Goal: Use online tool/utility: Utilize a website feature to perform a specific function

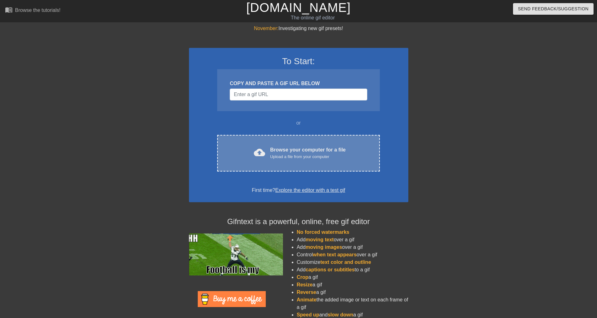
click at [312, 142] on div "cloud_upload Browse your computer for a file Upload a file from your computer C…" at bounding box center [298, 153] width 162 height 37
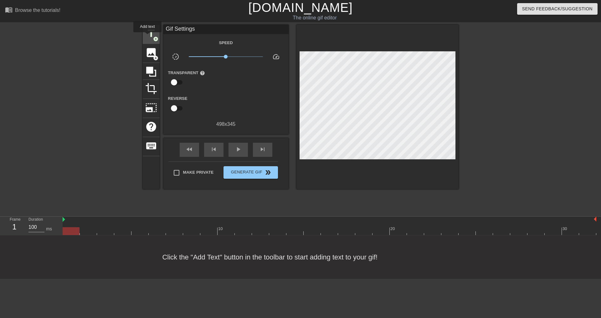
click at [147, 37] on span "title" at bounding box center [151, 34] width 12 height 12
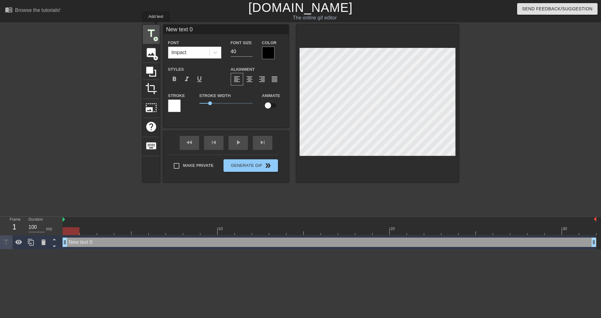
drag, startPoint x: 192, startPoint y: 28, endPoint x: 156, endPoint y: 27, distance: 35.7
click at [156, 27] on div "title add_circle image add_circle crop photo_size_select_large help keyboard Ne…" at bounding box center [301, 104] width 316 height 158
drag, startPoint x: 168, startPoint y: 26, endPoint x: 164, endPoint y: 26, distance: 3.8
click at [164, 26] on input "RACK" at bounding box center [225, 29] width 125 height 9
type input "CLUSTER"
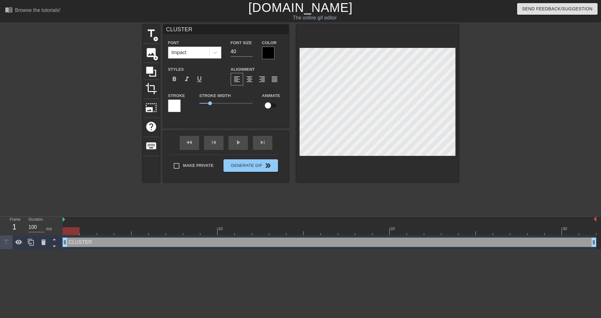
scroll to position [1, 2]
click at [490, 135] on div at bounding box center [513, 119] width 94 height 188
click at [180, 107] on div at bounding box center [174, 106] width 13 height 13
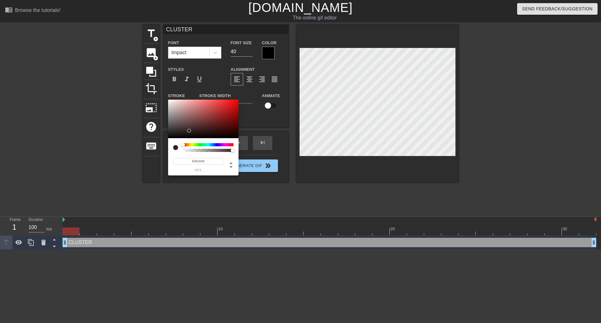
drag, startPoint x: 189, startPoint y: 114, endPoint x: 190, endPoint y: 131, distance: 17.2
click at [190, 131] on div at bounding box center [203, 119] width 70 height 39
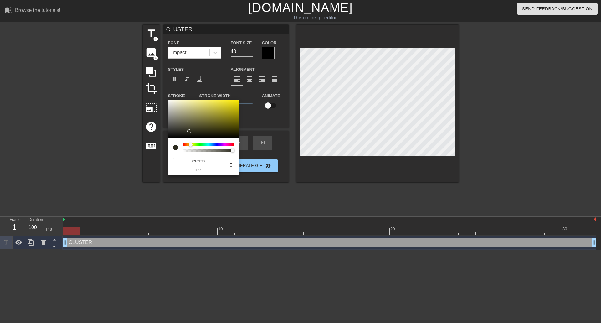
click at [191, 145] on div at bounding box center [208, 144] width 50 height 3
type input "#FFEB00"
drag, startPoint x: 185, startPoint y: 129, endPoint x: 254, endPoint y: 94, distance: 77.6
click at [252, 94] on div "#FFEB00 hex" at bounding box center [300, 161] width 601 height 323
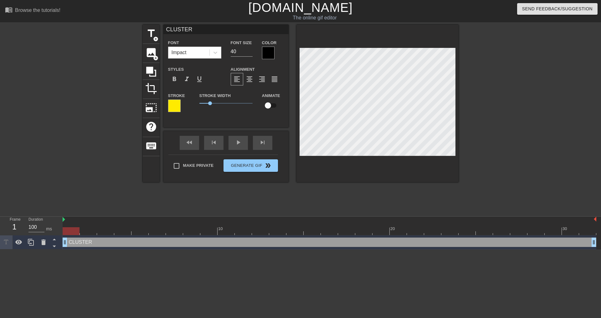
click at [277, 51] on div "Color" at bounding box center [273, 49] width 22 height 20
click at [274, 52] on div at bounding box center [268, 53] width 13 height 13
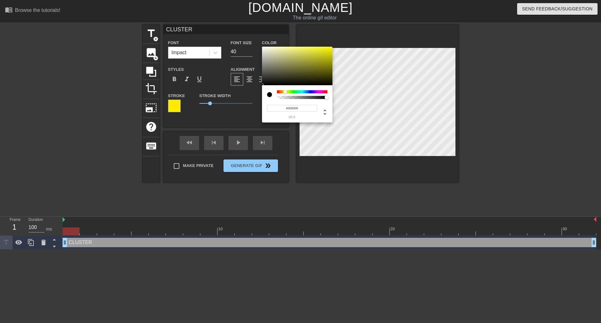
click at [285, 91] on div at bounding box center [302, 91] width 50 height 3
type input "#FFFD00"
drag, startPoint x: 306, startPoint y: 66, endPoint x: 412, endPoint y: 117, distance: 117.8
click at [347, 39] on div "#FFFD00 hex" at bounding box center [300, 161] width 601 height 323
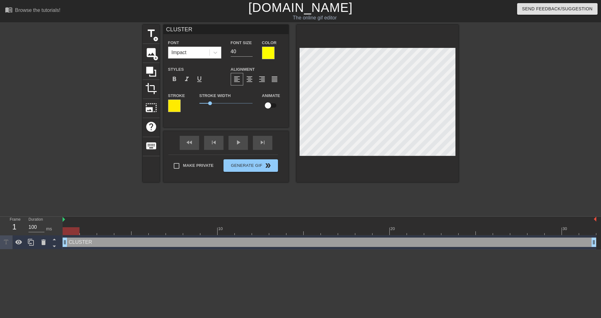
click at [176, 106] on div at bounding box center [174, 106] width 13 height 13
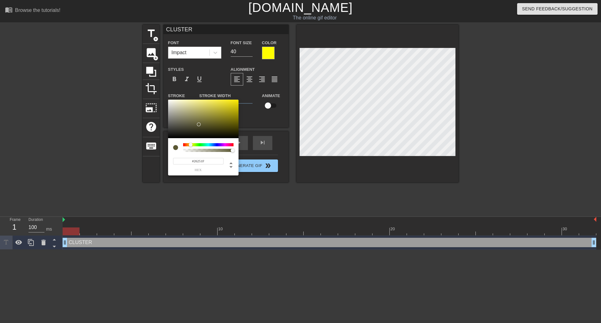
type input "#000000"
drag, startPoint x: 199, startPoint y: 124, endPoint x: 130, endPoint y: 158, distance: 76.0
click at [128, 158] on div "#000000 hex" at bounding box center [300, 161] width 601 height 323
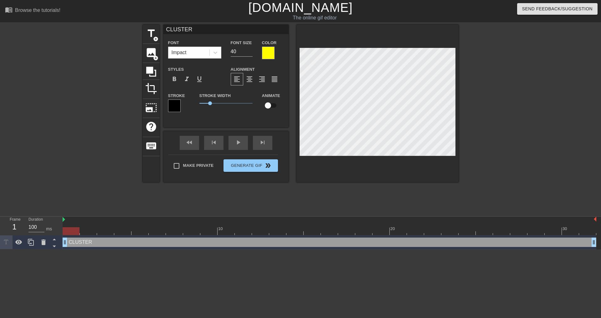
click at [271, 49] on div at bounding box center [268, 53] width 13 height 13
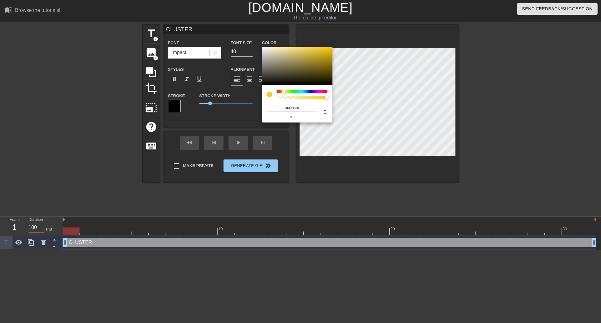
type input "#FFD600"
click at [284, 90] on div at bounding box center [284, 92] width 4 height 4
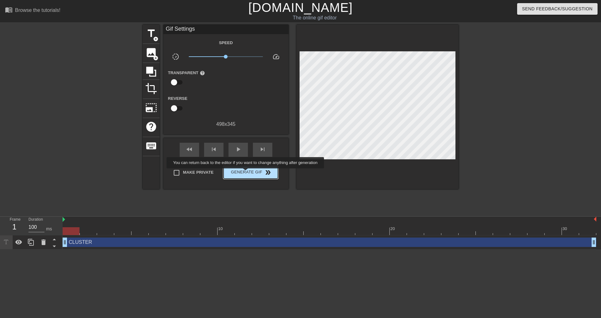
click at [246, 173] on span "Generate Gif double_arrow" at bounding box center [250, 173] width 49 height 8
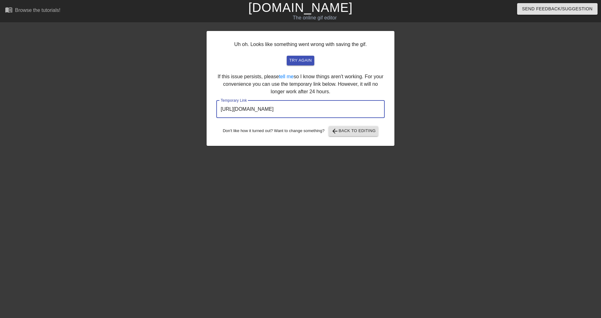
drag, startPoint x: 367, startPoint y: 114, endPoint x: 187, endPoint y: 106, distance: 180.2
click at [187, 106] on div "Uh oh. Looks like something went wrong with saving the gif. try again If this i…" at bounding box center [300, 119] width 601 height 188
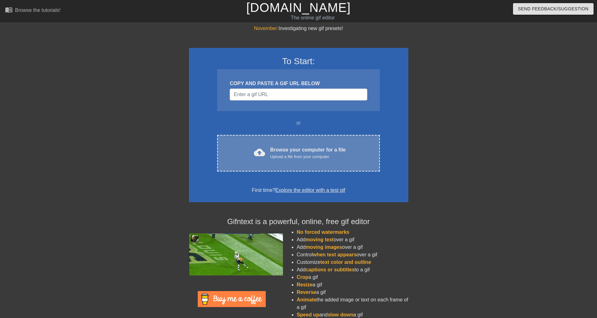
click at [359, 156] on div "cloud_upload Browse your computer for a file Upload a file from your computer" at bounding box center [298, 153] width 136 height 14
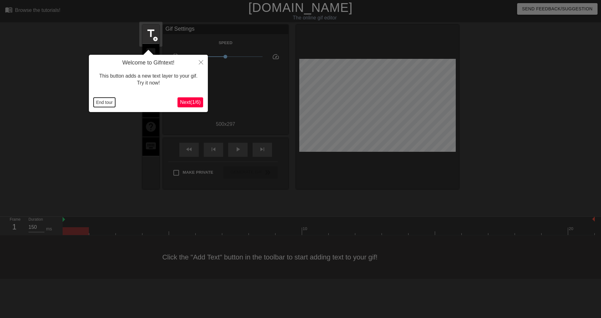
click at [103, 106] on button "End tour" at bounding box center [105, 102] width 22 height 9
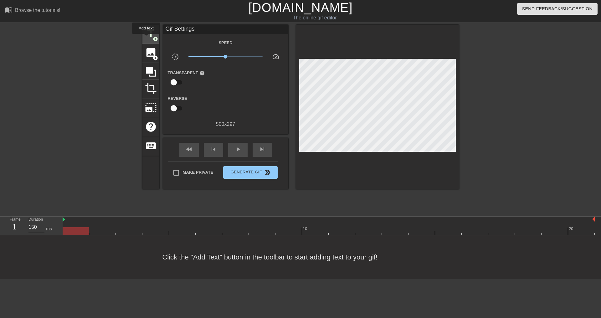
click at [146, 38] on span "title" at bounding box center [151, 34] width 12 height 12
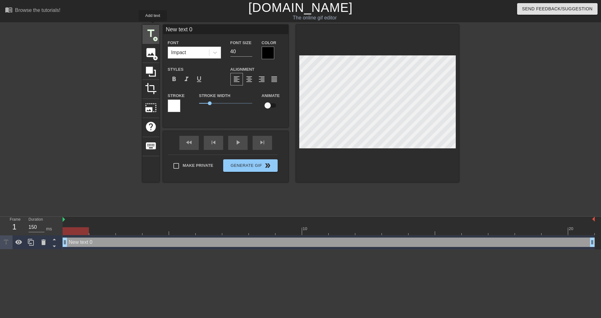
drag, startPoint x: 197, startPoint y: 31, endPoint x: 153, endPoint y: 26, distance: 44.2
click at [153, 26] on div "title add_circle image add_circle crop photo_size_select_large help keyboard Ne…" at bounding box center [300, 104] width 317 height 158
type input "DHCP ENTRIES"
click at [272, 52] on div at bounding box center [268, 53] width 13 height 13
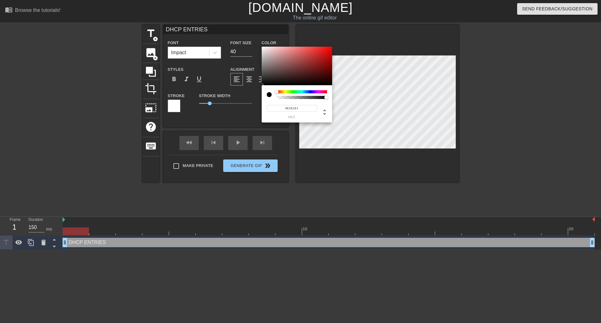
type input "#FFFFFF"
drag, startPoint x: 261, startPoint y: 49, endPoint x: 258, endPoint y: 45, distance: 5.1
click at [255, 41] on div "#FFFFFF hex" at bounding box center [300, 161] width 601 height 323
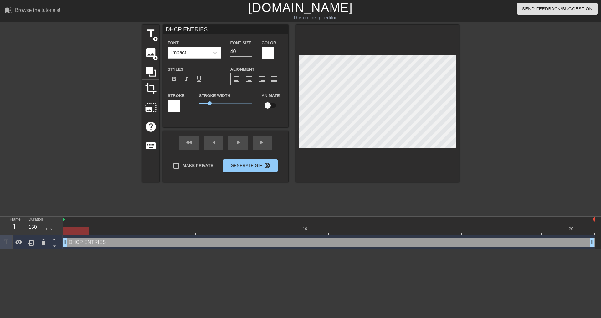
click at [177, 104] on div at bounding box center [174, 106] width 13 height 13
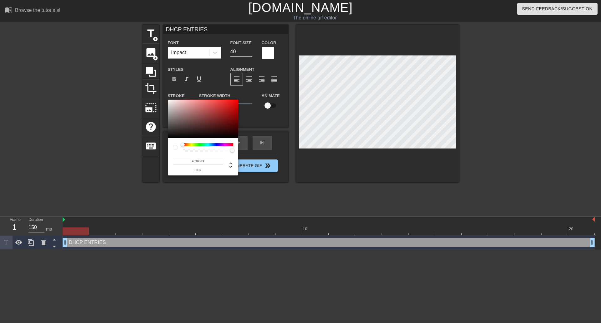
type input "#000000"
drag, startPoint x: 189, startPoint y: 116, endPoint x: 146, endPoint y: 160, distance: 61.8
click at [144, 160] on div "#000000 hex" at bounding box center [300, 161] width 601 height 323
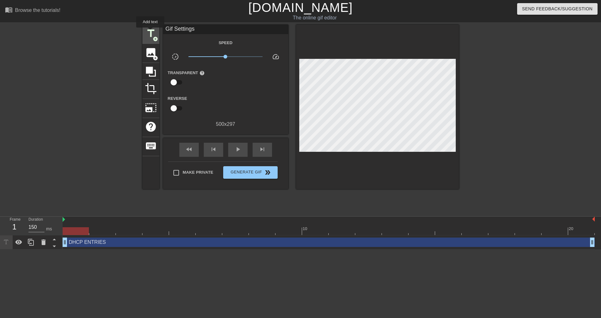
click at [150, 32] on span "title" at bounding box center [151, 34] width 12 height 12
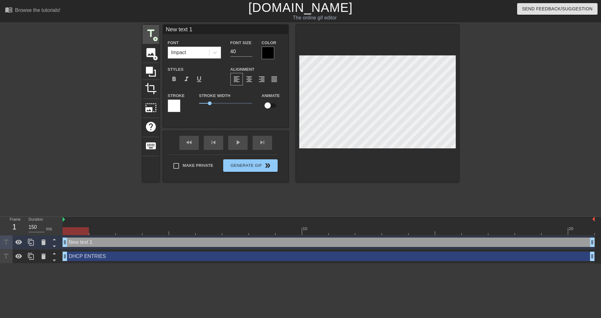
drag, startPoint x: 199, startPoint y: 31, endPoint x: 142, endPoint y: 26, distance: 56.2
click at [142, 26] on div "title add_circle image add_circle crop photo_size_select_large help keyboard Ne…" at bounding box center [300, 104] width 317 height 158
type input "VSIL DELETE"
click at [270, 51] on div at bounding box center [268, 53] width 13 height 13
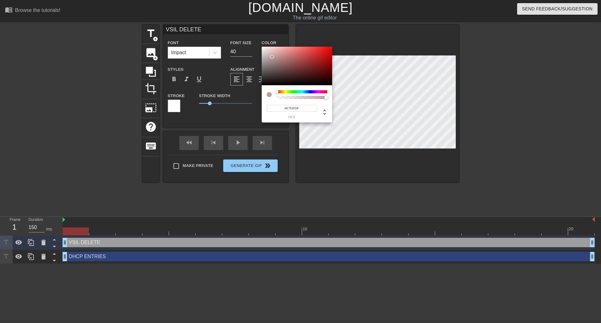
type input "#FFFFFF"
drag, startPoint x: 272, startPoint y: 57, endPoint x: 241, endPoint y: 32, distance: 39.9
click at [241, 32] on div "#FFFFFF hex" at bounding box center [300, 161] width 601 height 323
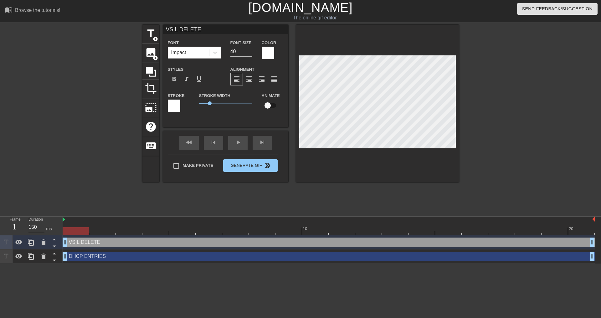
click at [177, 102] on div at bounding box center [174, 106] width 13 height 13
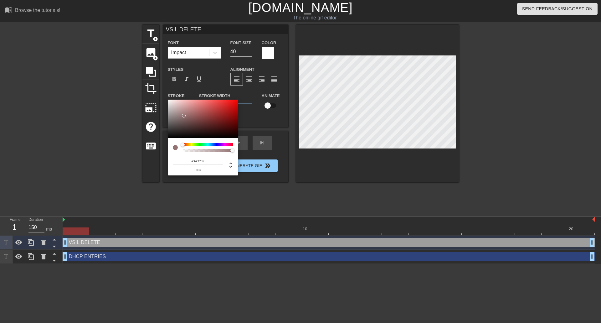
type input "#000000"
drag, startPoint x: 185, startPoint y: 114, endPoint x: 154, endPoint y: 148, distance: 45.9
click at [154, 148] on div "#000000 hex" at bounding box center [300, 161] width 601 height 323
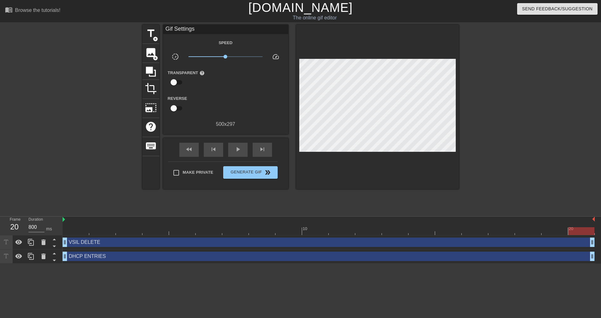
drag, startPoint x: 592, startPoint y: 242, endPoint x: 580, endPoint y: 241, distance: 11.6
drag, startPoint x: 593, startPoint y: 241, endPoint x: 561, endPoint y: 238, distance: 32.1
drag, startPoint x: 565, startPoint y: 239, endPoint x: 550, endPoint y: 243, distance: 16.2
click at [550, 243] on div "VSIL DELETE drag_handle drag_handle" at bounding box center [329, 242] width 532 height 9
drag, startPoint x: 64, startPoint y: 242, endPoint x: 49, endPoint y: 242, distance: 14.7
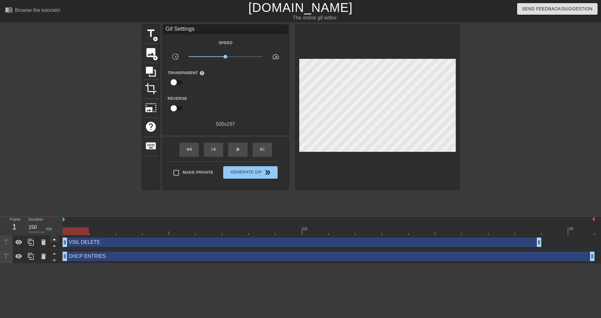
click at [49, 242] on div "Frame 1 Duration 150 ms 10 20 VSIL DELETE drag_handle drag_handle DHCP ENTRIES …" at bounding box center [300, 240] width 601 height 47
click at [192, 151] on span "fast_rewind" at bounding box center [189, 150] width 8 height 8
click at [237, 147] on span "play_arrow" at bounding box center [238, 150] width 8 height 8
click at [116, 239] on div "VSIL DELETE drag_handle drag_handle" at bounding box center [302, 242] width 479 height 9
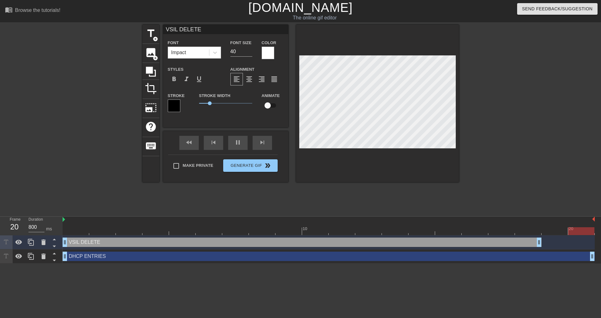
drag, startPoint x: 199, startPoint y: 31, endPoint x: 186, endPoint y: 34, distance: 14.1
click at [176, 29] on input "VSIL DELETE" at bounding box center [225, 29] width 125 height 9
type input "150"
type input "VSIL.Delete"
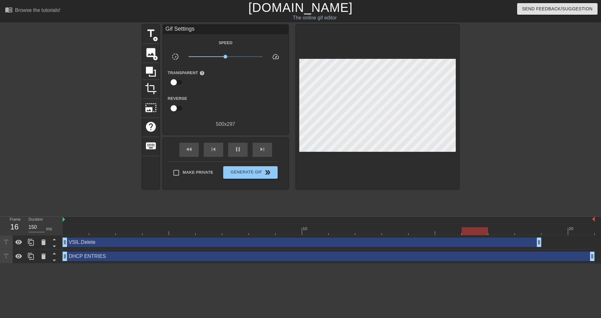
click at [459, 107] on div "title add_circle image add_circle crop photo_size_select_large help keyboard Gi…" at bounding box center [300, 119] width 601 height 188
type input "150"
click at [253, 172] on span "Generate Gif double_arrow" at bounding box center [250, 173] width 49 height 8
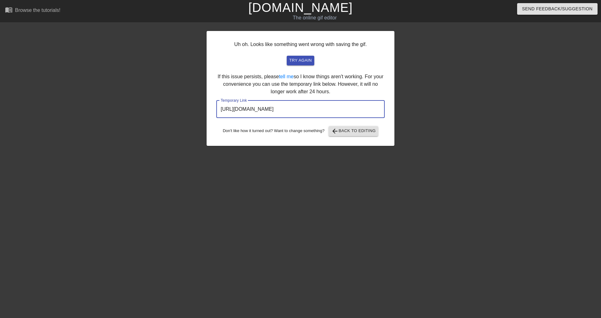
drag, startPoint x: 357, startPoint y: 110, endPoint x: 167, endPoint y: 108, distance: 190.7
click at [166, 109] on div "Uh oh. Looks like something went wrong with saving the gif. try again If this i…" at bounding box center [300, 119] width 601 height 188
